Goal: Information Seeking & Learning: Find specific fact

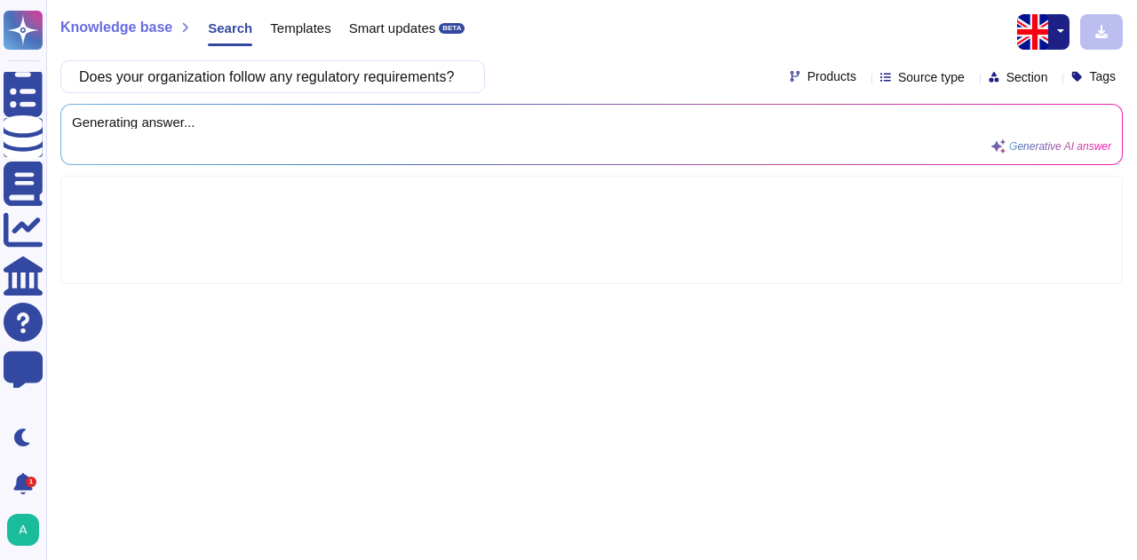
scroll to position [0, 13]
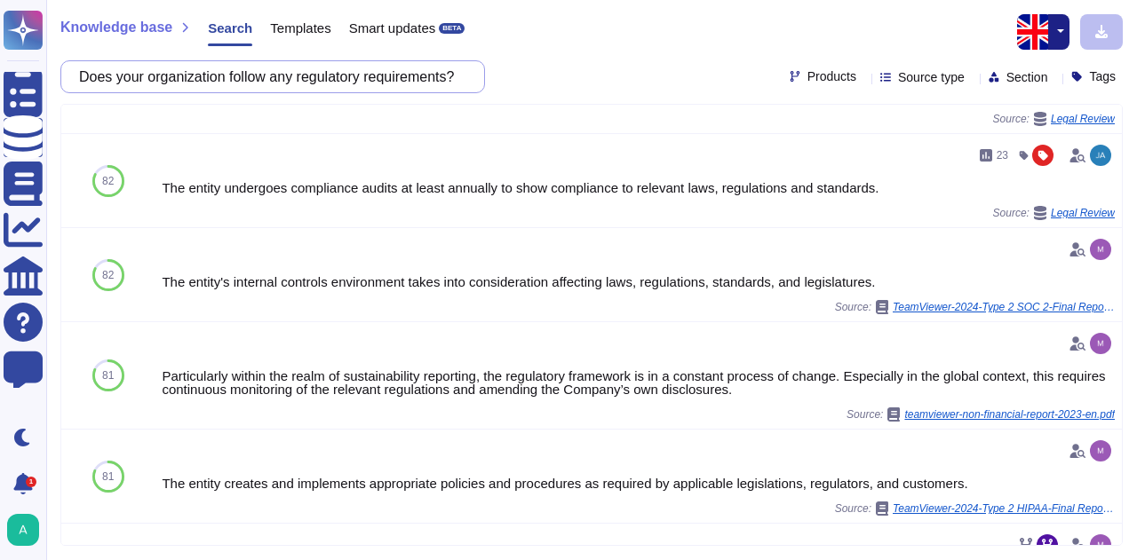
drag, startPoint x: 92, startPoint y: 79, endPoint x: 1136, endPoint y: 104, distance: 1044.0
click at [1136, 104] on div "Knowledge base Search Templates Smart updates BETA Does your organization follo…" at bounding box center [591, 280] width 1091 height 560
paste input "you have a Quality Manual or other document which describes your Quality Manage…"
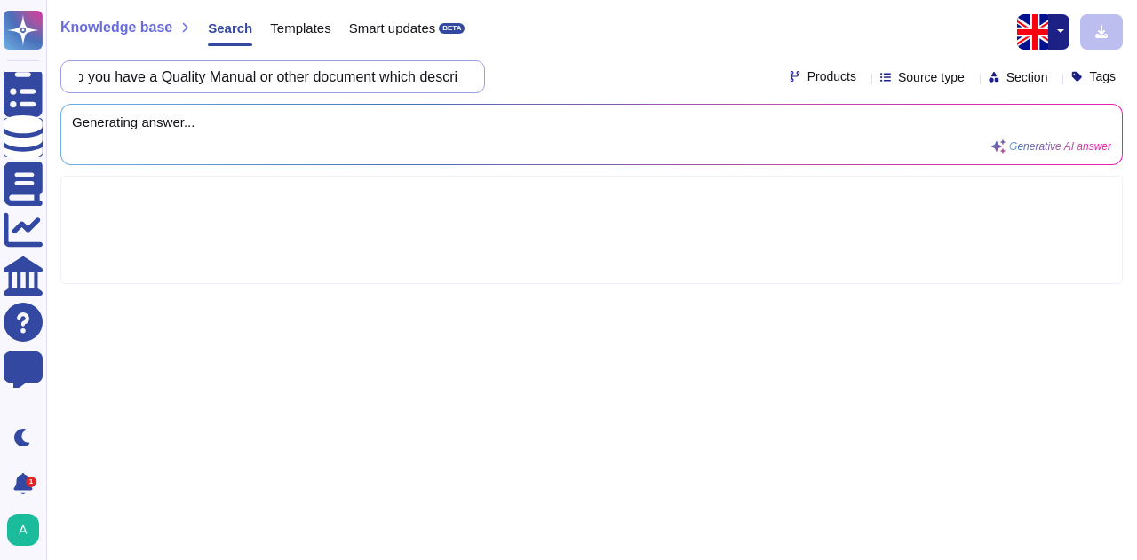
scroll to position [0, 0]
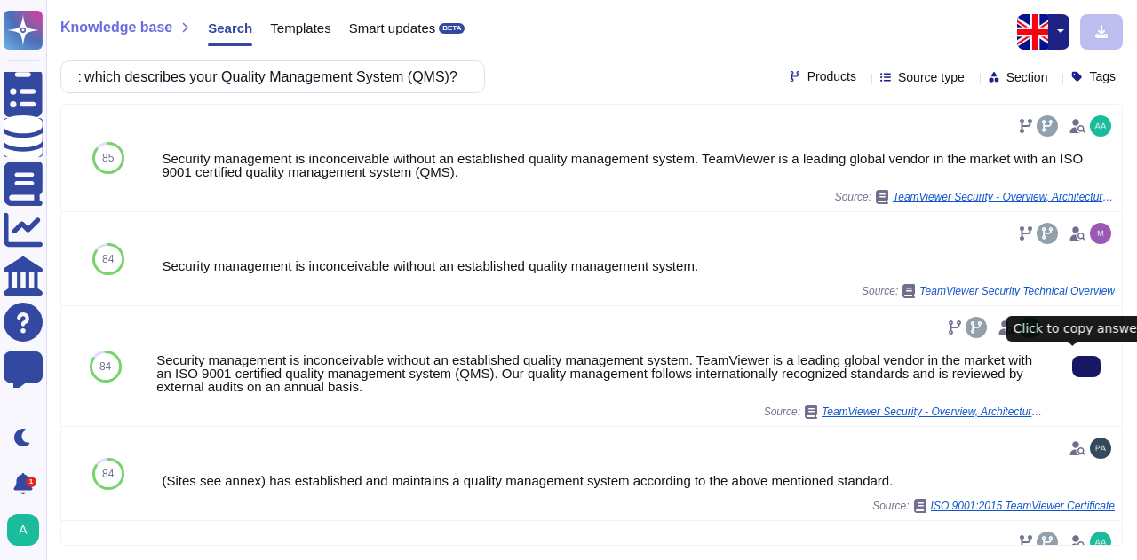
click at [1086, 367] on icon at bounding box center [1086, 367] width 0 height 0
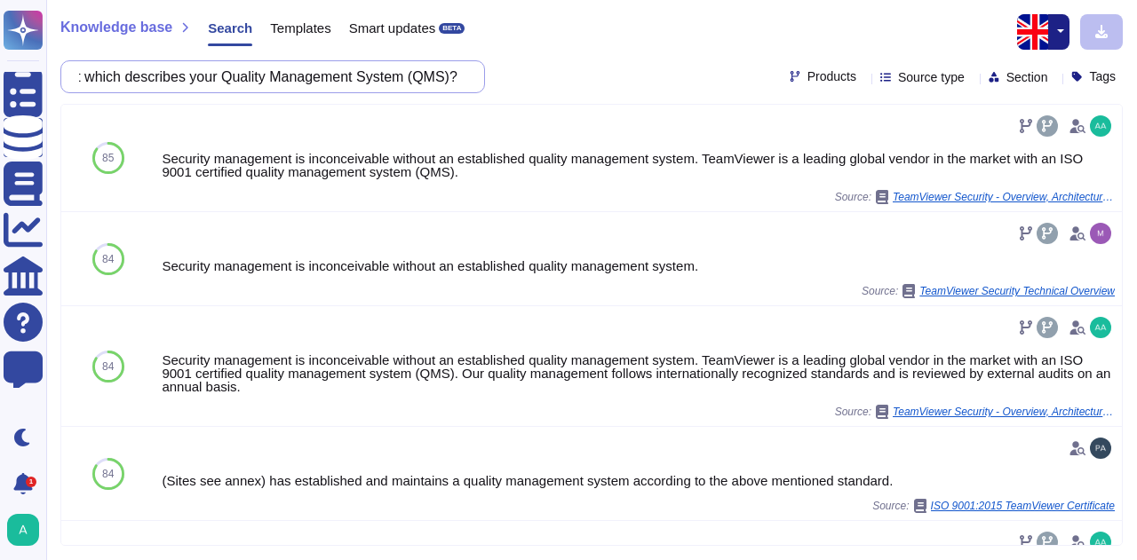
drag, startPoint x: 95, startPoint y: 83, endPoint x: 1136, endPoint y: 124, distance: 1041.9
click at [1136, 124] on div "Knowledge base Search Templates Smart updates BETA Do you have a Quality Manual…" at bounding box center [591, 280] width 1091 height 560
paste input "Are customers allowed to audit the organization's facility"
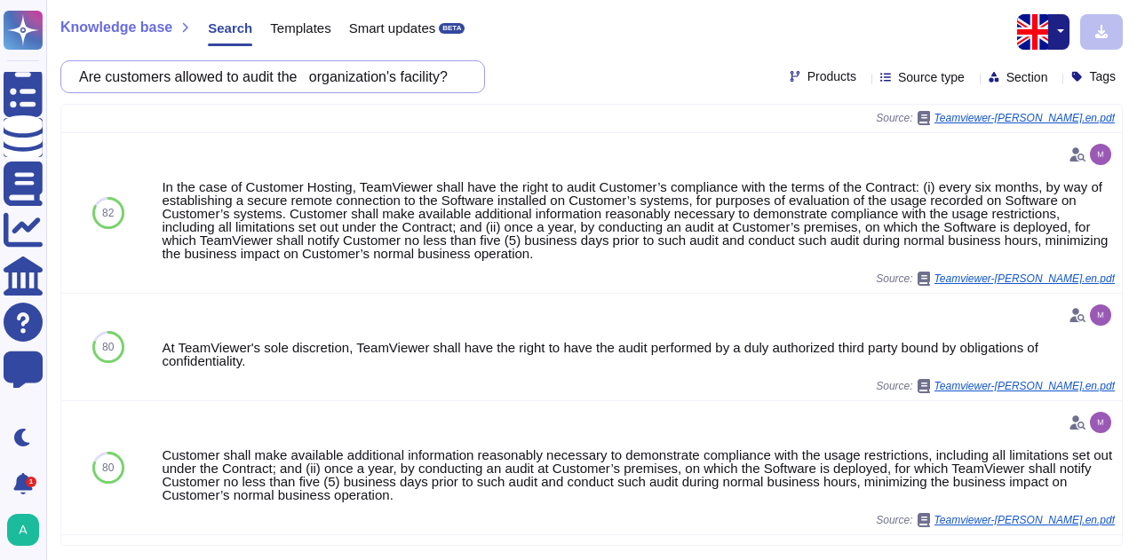
scroll to position [444, 0]
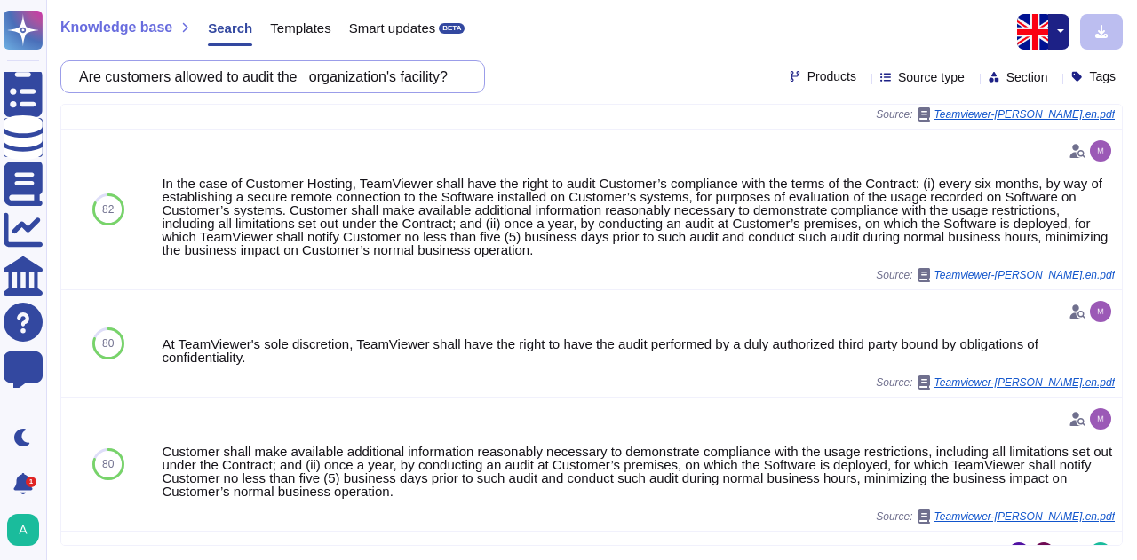
click at [315, 81] on input "Are customers allowed to audit the organization's facility?" at bounding box center [268, 76] width 396 height 31
drag, startPoint x: 456, startPoint y: 72, endPoint x: -67, endPoint y: 63, distance: 522.4
click at [0, 63] on html "Questionnaires Knowledge Base Documents Analytics CAIQ / SIG Help Center Feedba…" at bounding box center [568, 280] width 1137 height 560
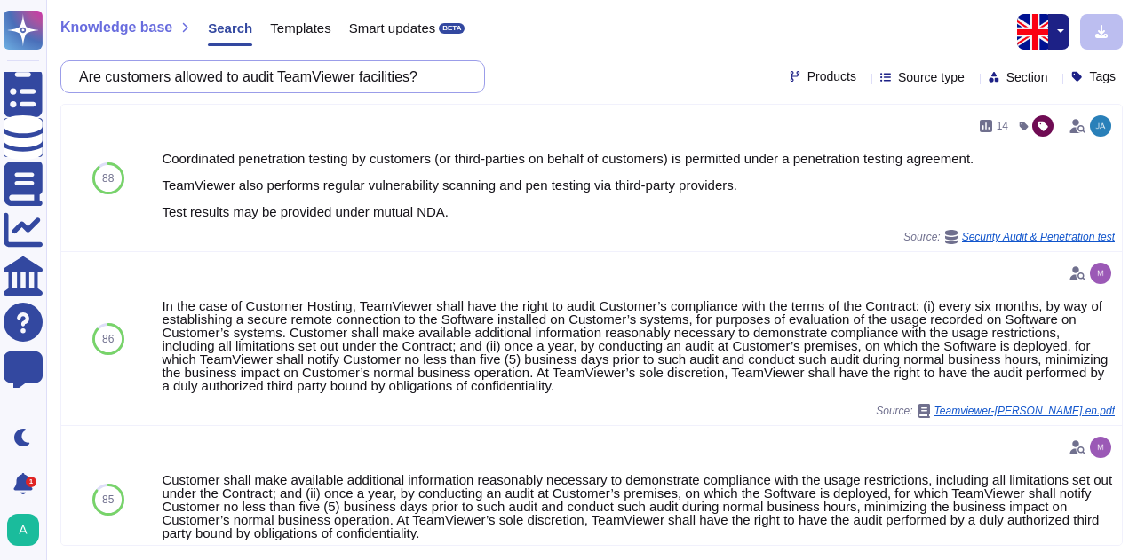
drag, startPoint x: 460, startPoint y: 79, endPoint x: -19, endPoint y: 74, distance: 478.8
click at [0, 74] on html "Questionnaires Knowledge Base Documents Analytics CAIQ / SIG Help Center Feedba…" at bounding box center [568, 280] width 1137 height 560
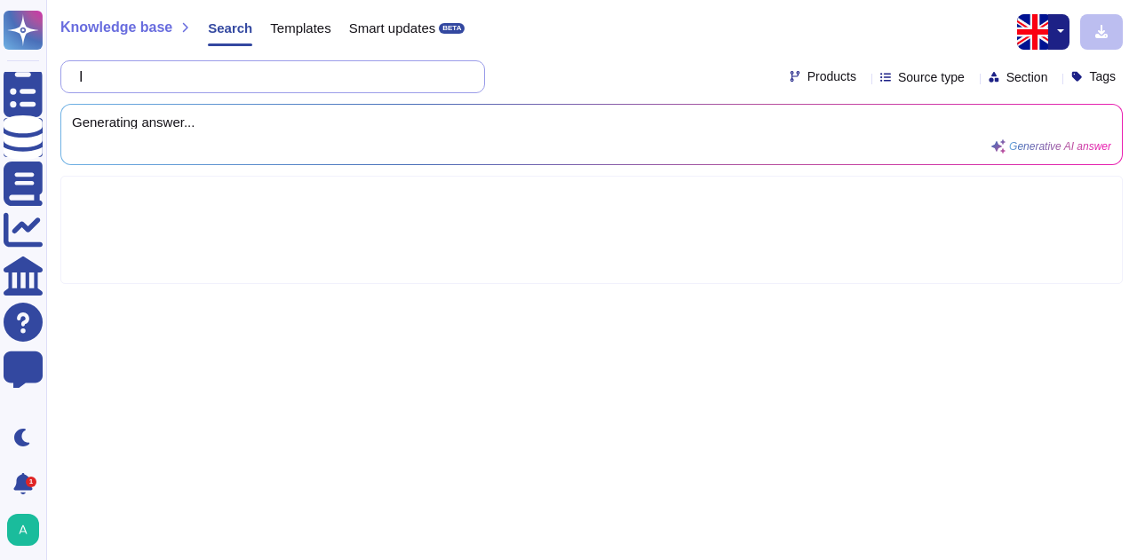
paste input "s there a process in place to identify, verify, protect, and safeguard customer…"
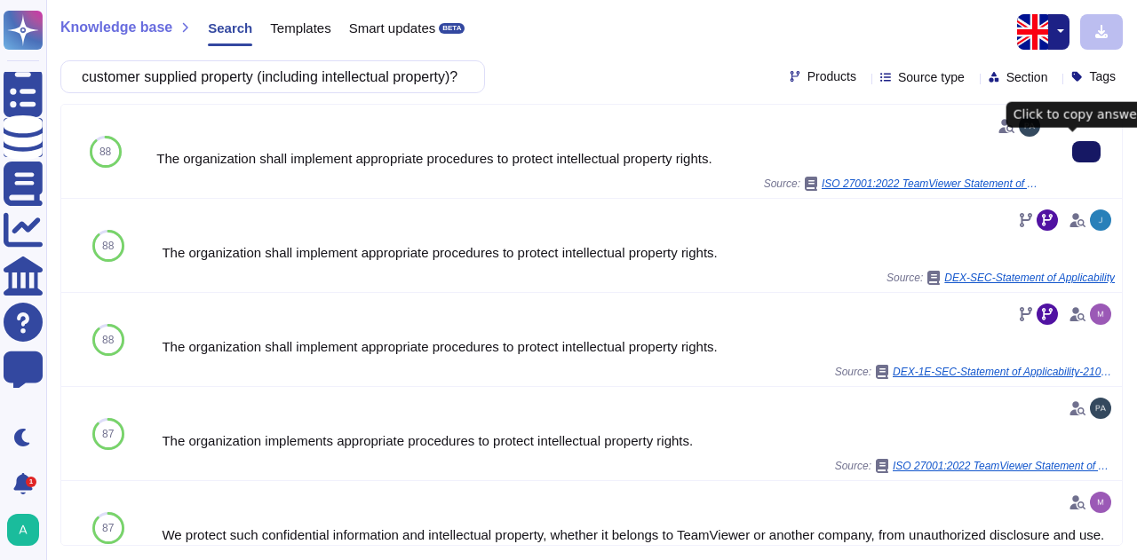
type input "Is there a process in place to identify, verify, protect, and safeguard custome…"
click at [1072, 145] on button at bounding box center [1086, 151] width 28 height 21
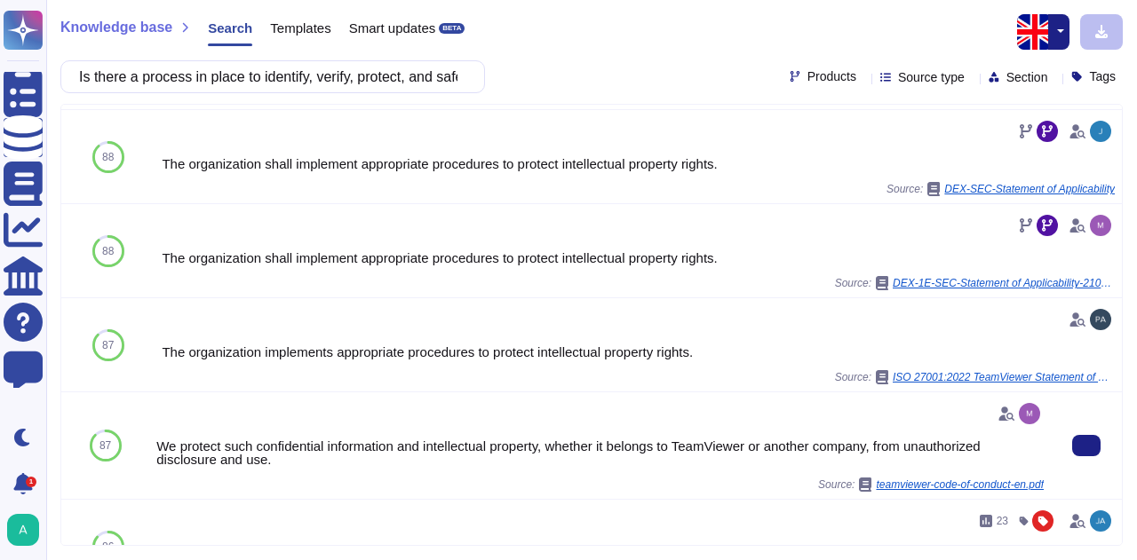
scroll to position [178, 0]
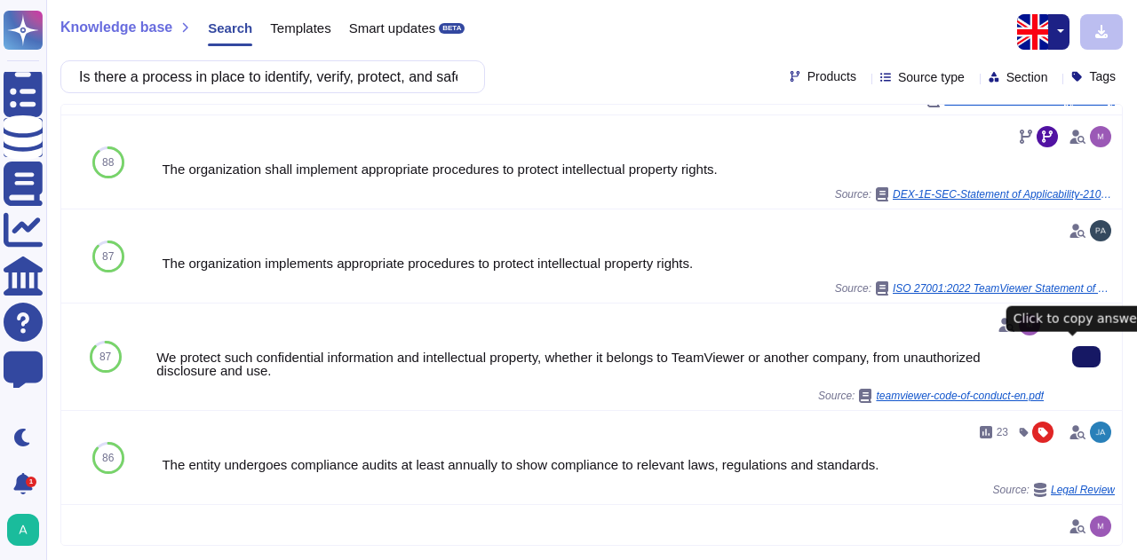
click at [1082, 355] on button at bounding box center [1086, 356] width 28 height 21
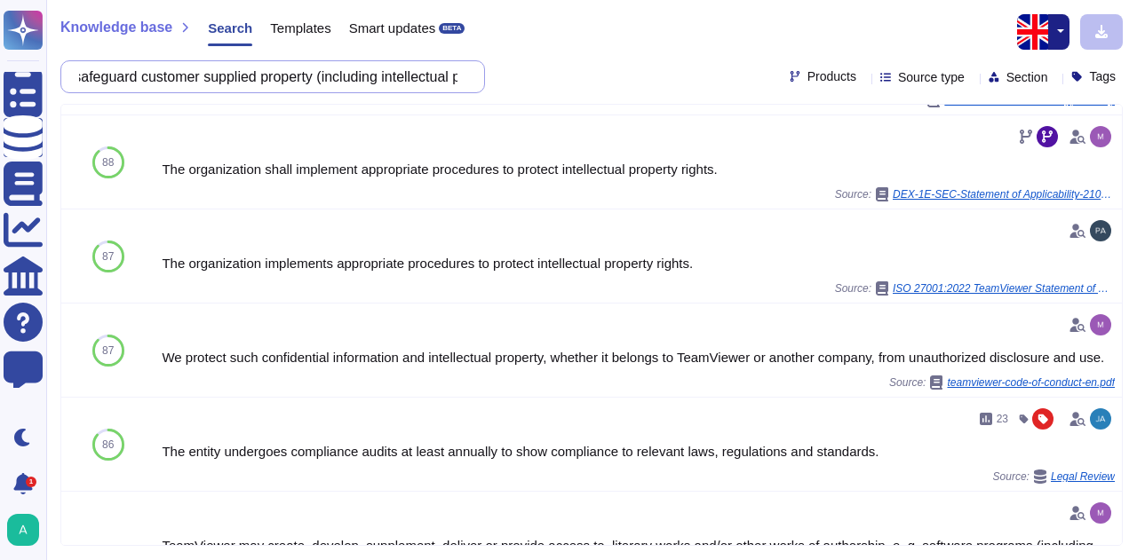
scroll to position [0, 441]
drag, startPoint x: 98, startPoint y: 74, endPoint x: 985, endPoint y: 100, distance: 887.8
click at [985, 100] on div "Knowledge base Search Templates Smart updates BETA Is there a process in place …" at bounding box center [591, 280] width 1091 height 560
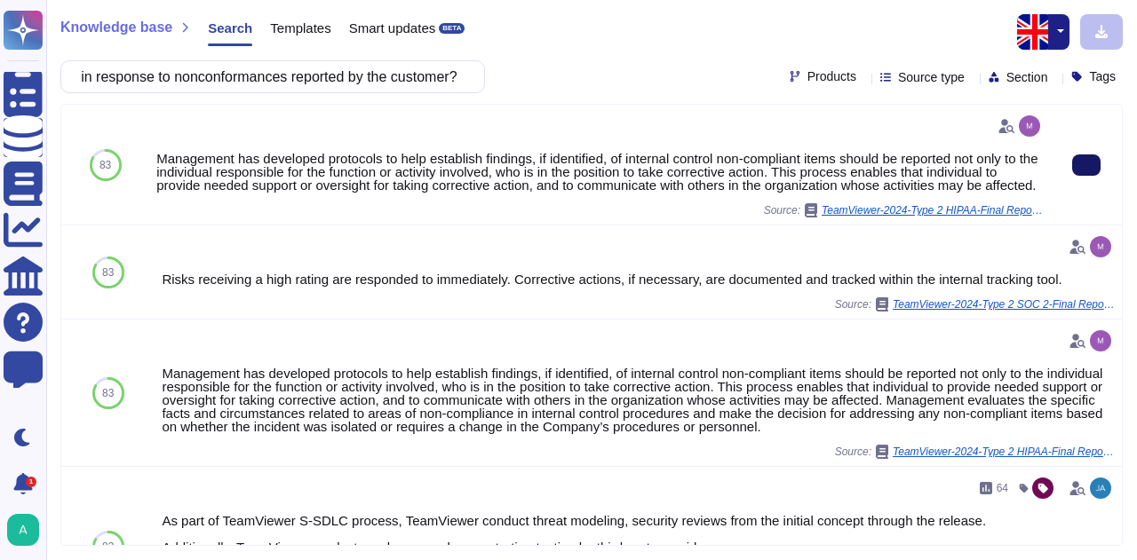
scroll to position [0, 0]
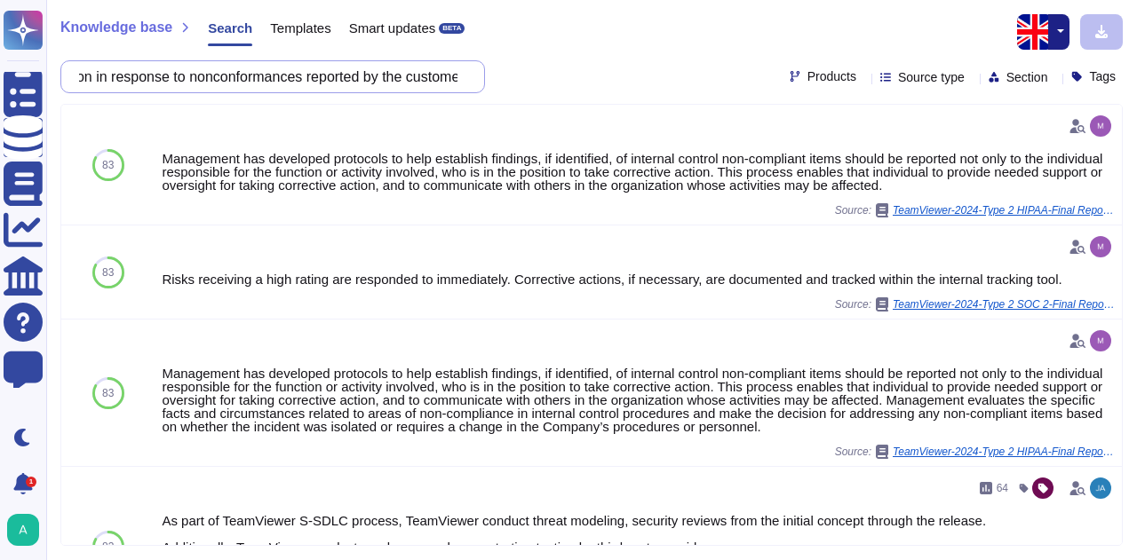
scroll to position [0, 481]
drag, startPoint x: 97, startPoint y: 79, endPoint x: 1136, endPoint y: 137, distance: 1040.8
click at [1136, 137] on div "Knowledge base Search Templates Smart updates BETA Do you have a process in pla…" at bounding box center [591, 280] width 1091 height 560
paste input "follow any technical standards"
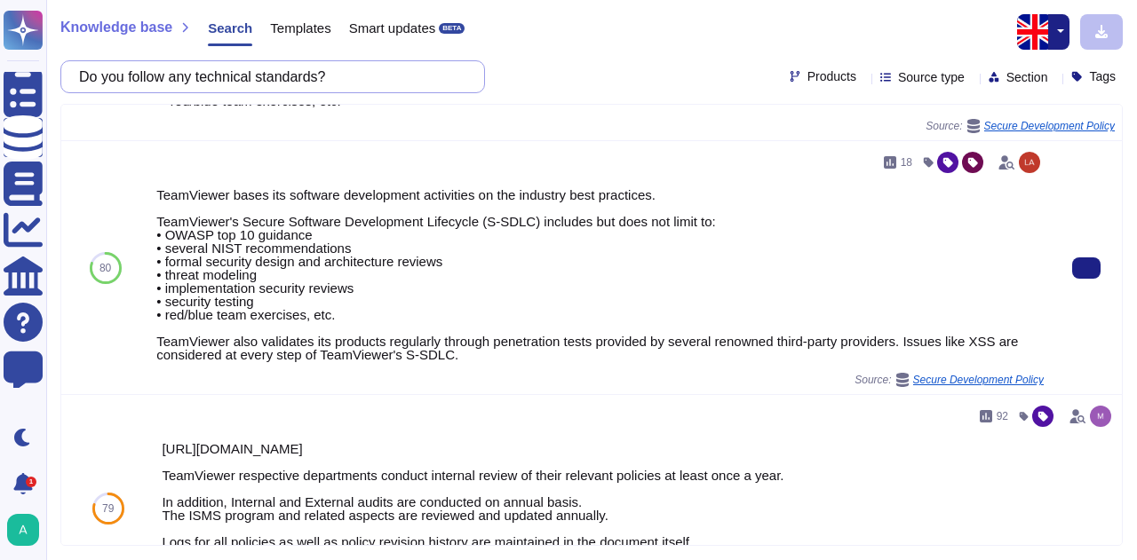
scroll to position [266, 0]
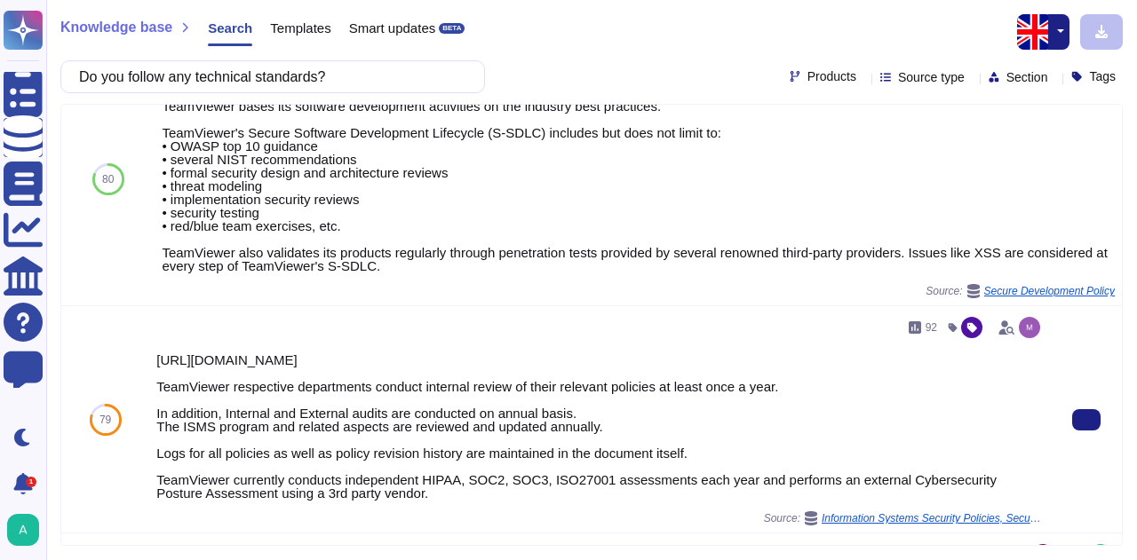
type input "Do you follow any technical standards?"
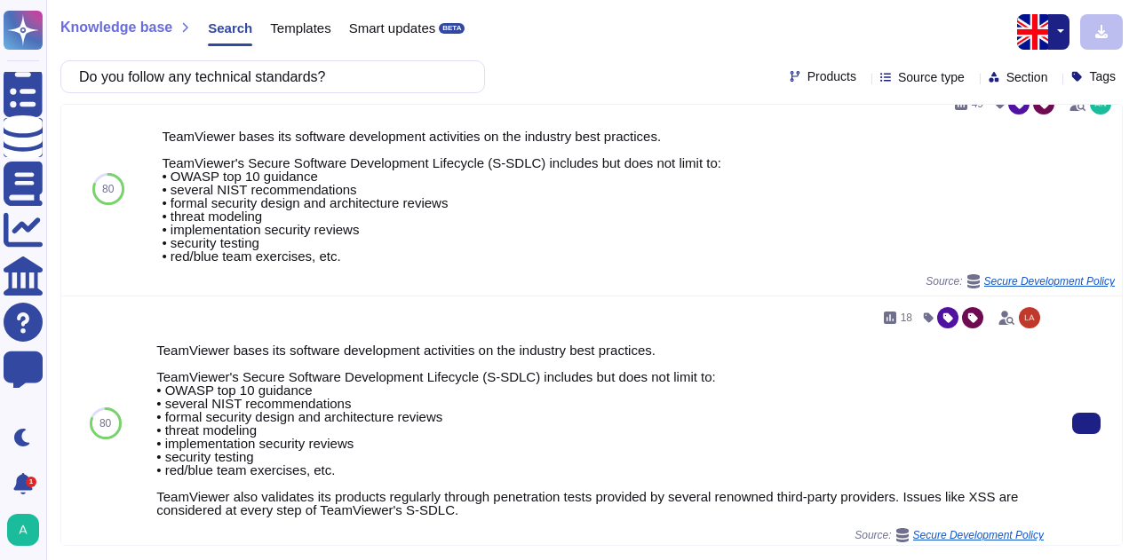
scroll to position [0, 0]
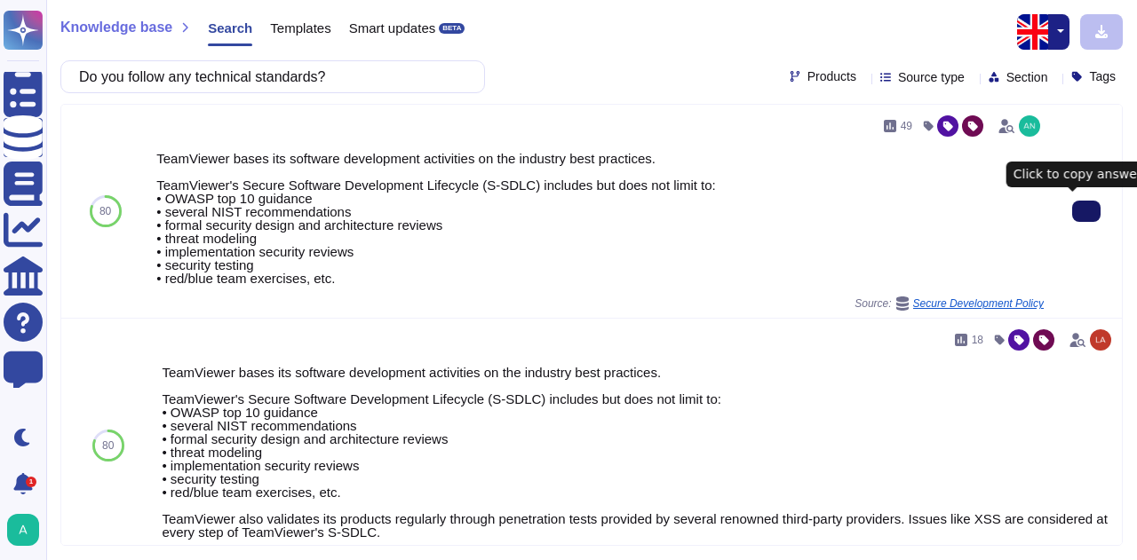
click at [1086, 211] on icon at bounding box center [1086, 211] width 0 height 0
